Goal: Task Accomplishment & Management: Manage account settings

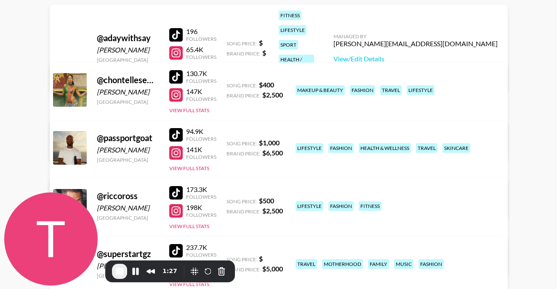
scroll to position [162, 0]
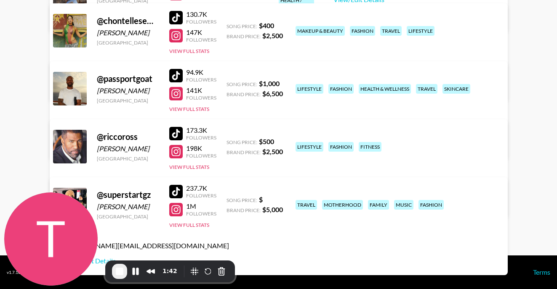
click at [229, 141] on link "View/Edit Details" at bounding box center [147, 145] width 164 height 8
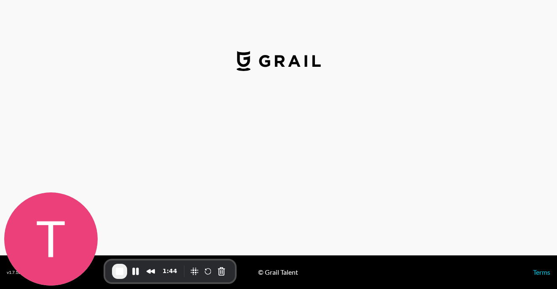
select select "USD"
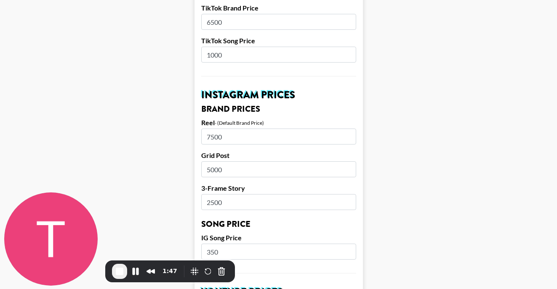
scroll to position [340, 0]
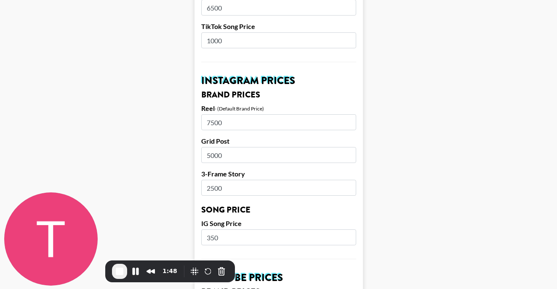
drag, startPoint x: 245, startPoint y: 124, endPoint x: 207, endPoint y: 116, distance: 39.0
click at [207, 116] on input "7500" at bounding box center [278, 122] width 155 height 16
